Goal: Find specific page/section: Find specific page/section

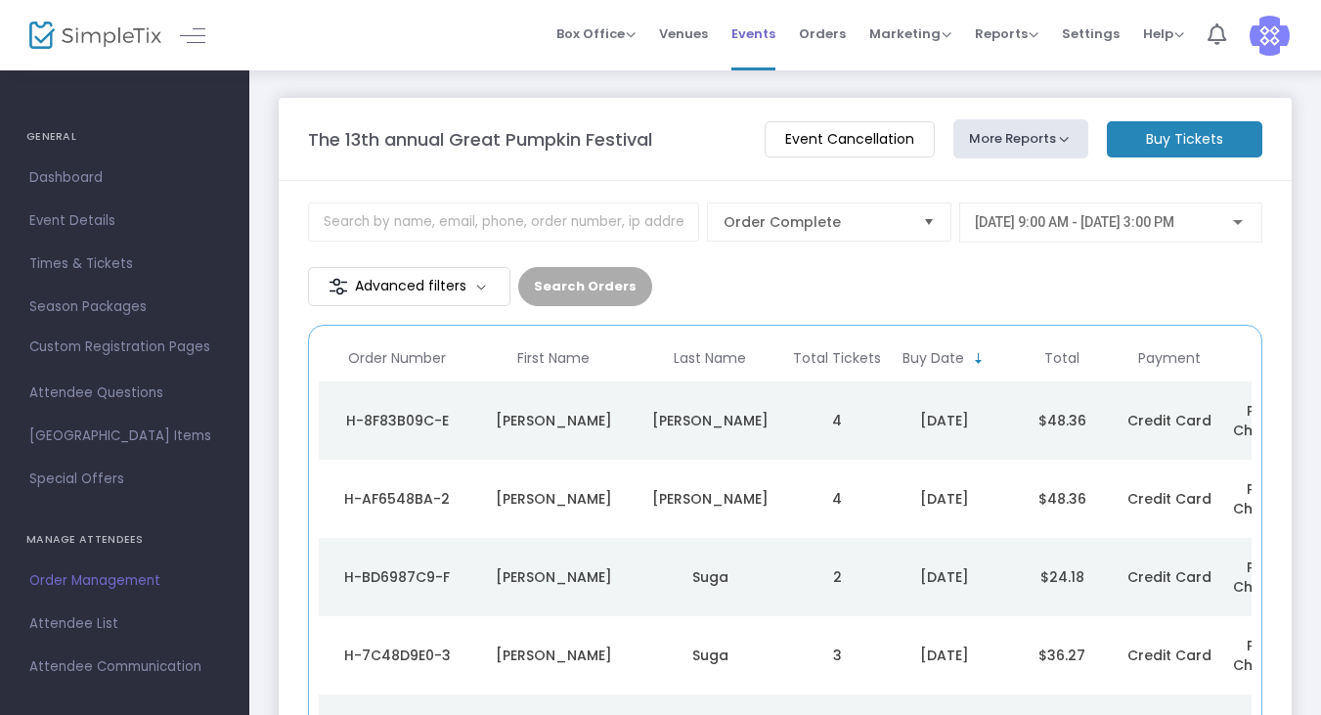
click at [776, 36] on span "Events" at bounding box center [754, 34] width 44 height 50
